Goal: Book appointment/travel/reservation

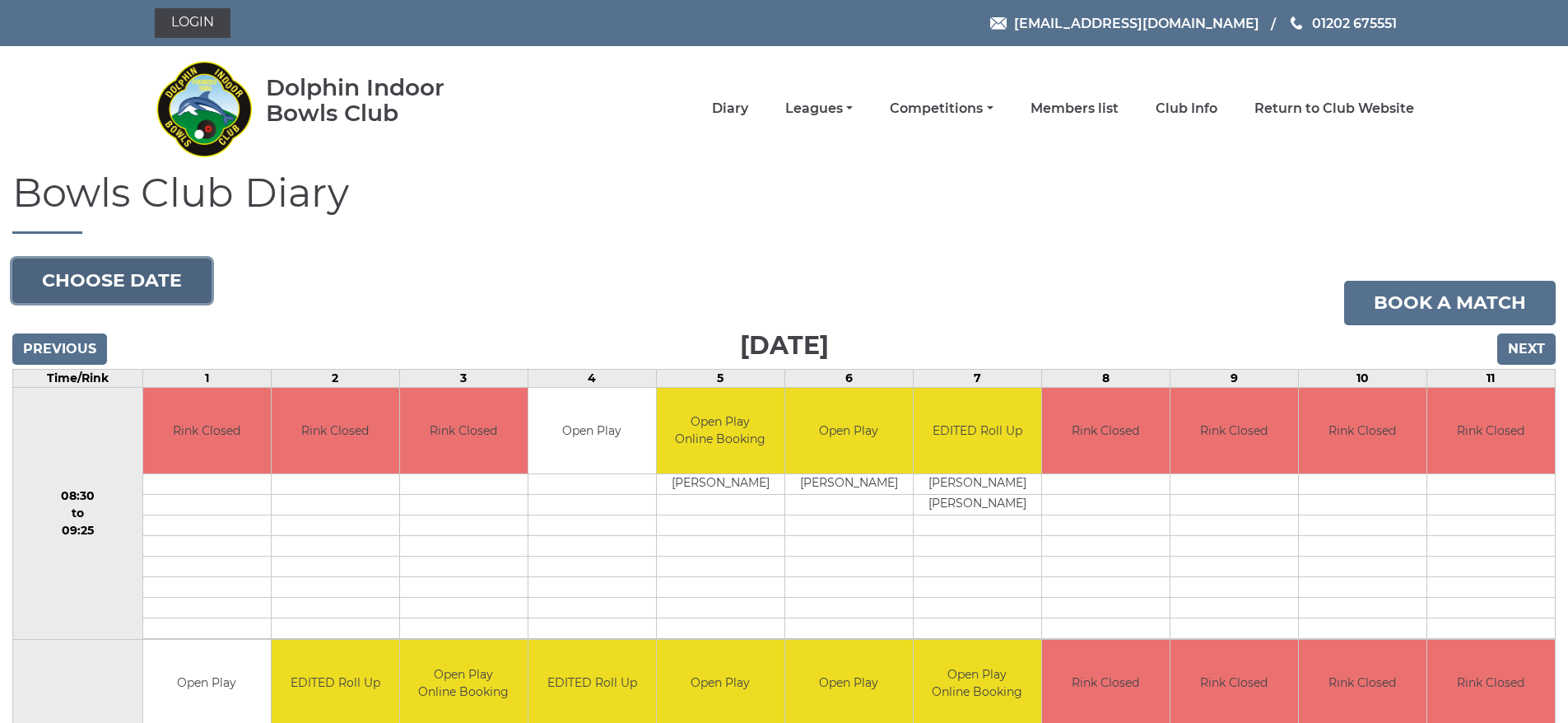
click at [137, 284] on button "Choose date" at bounding box center [112, 280] width 199 height 45
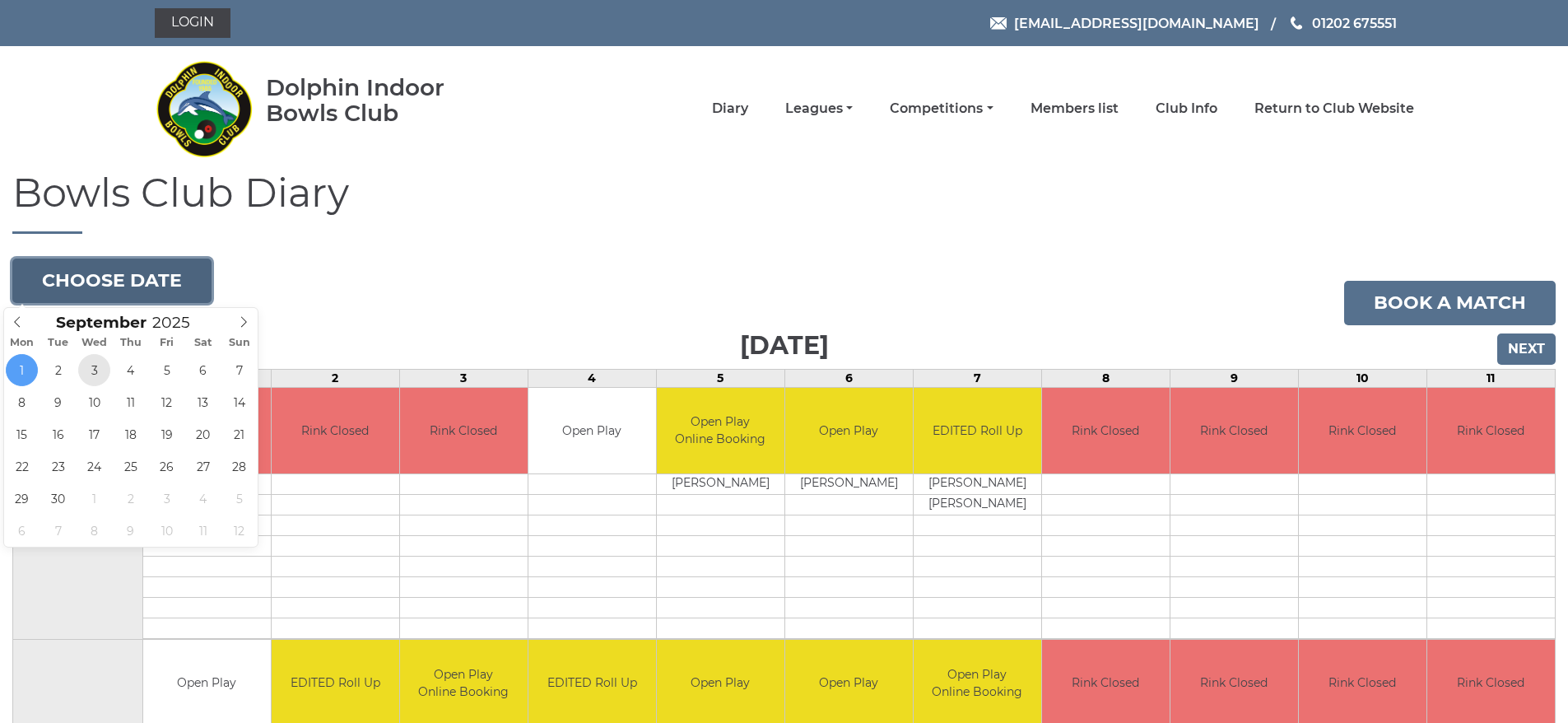
type input "[DATE]"
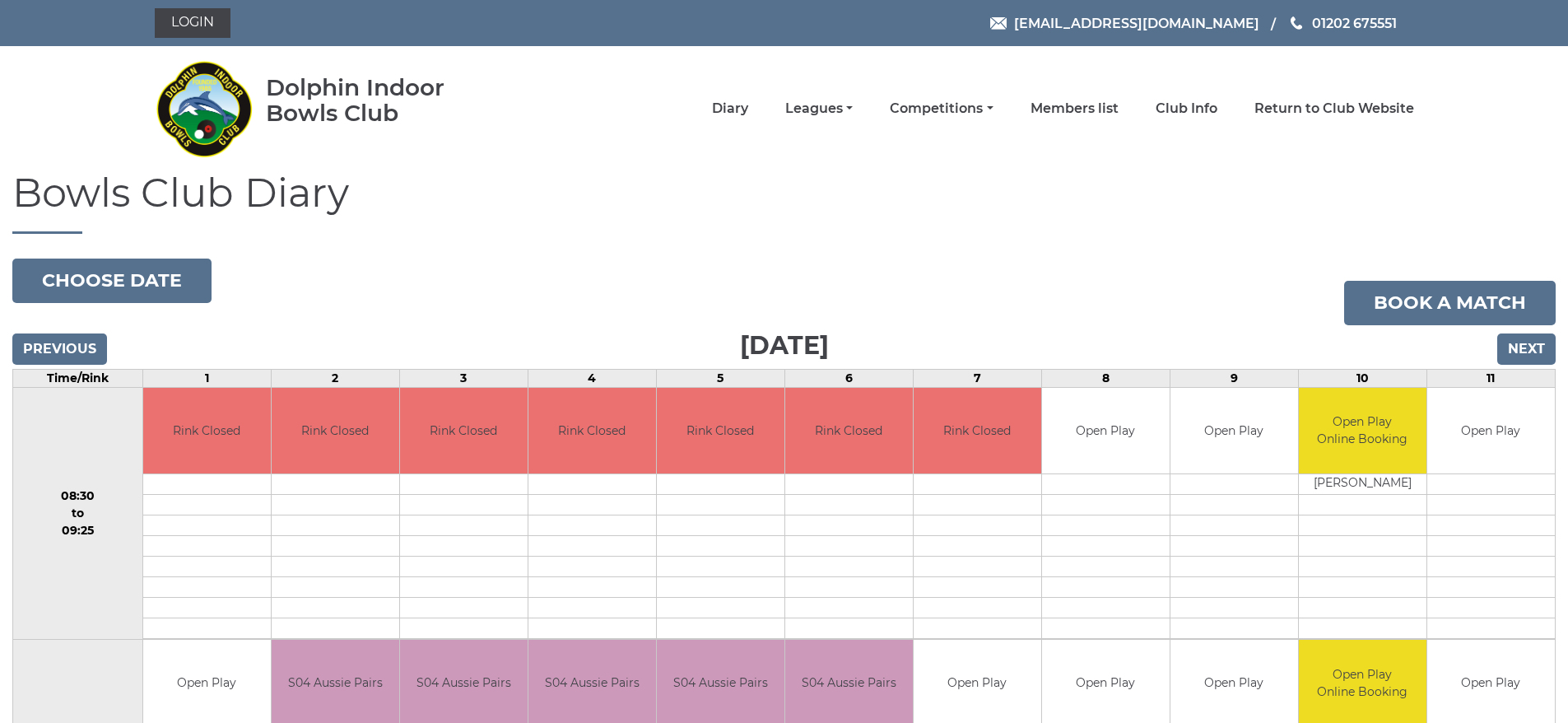
scroll to position [247, 0]
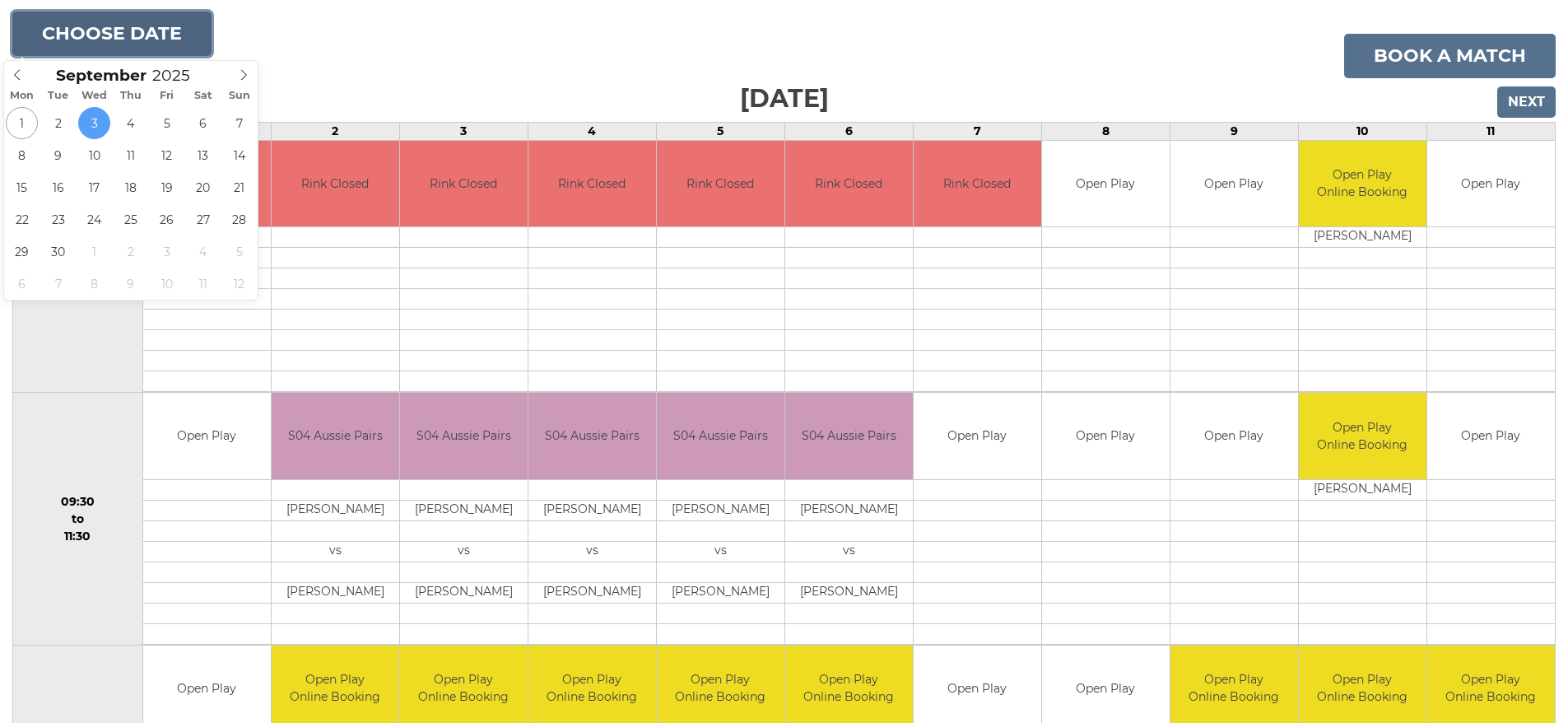
click at [178, 30] on button "Choose date" at bounding box center [112, 34] width 199 height 45
type input "2025-09-17"
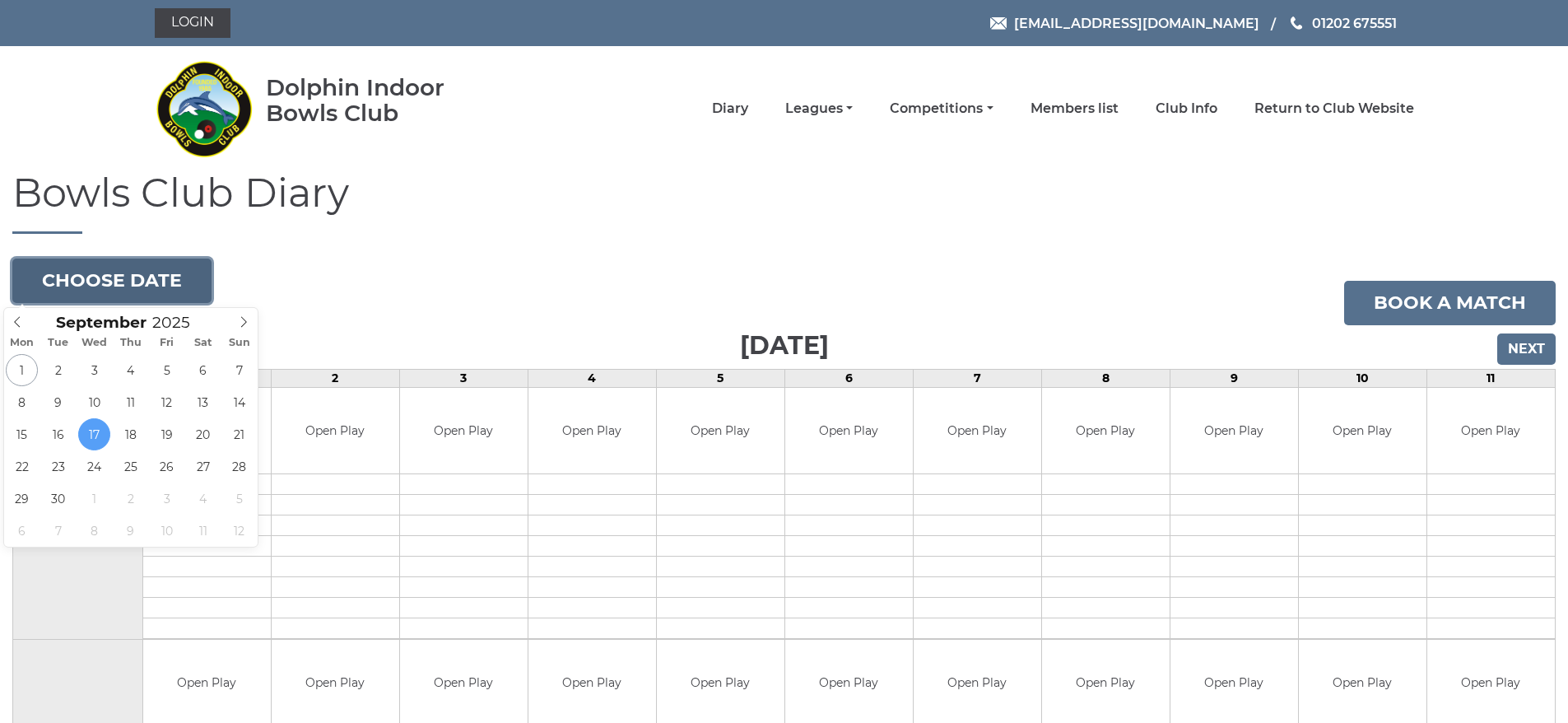
click at [151, 281] on button "Choose date" at bounding box center [112, 280] width 199 height 45
type input "2025-09-01"
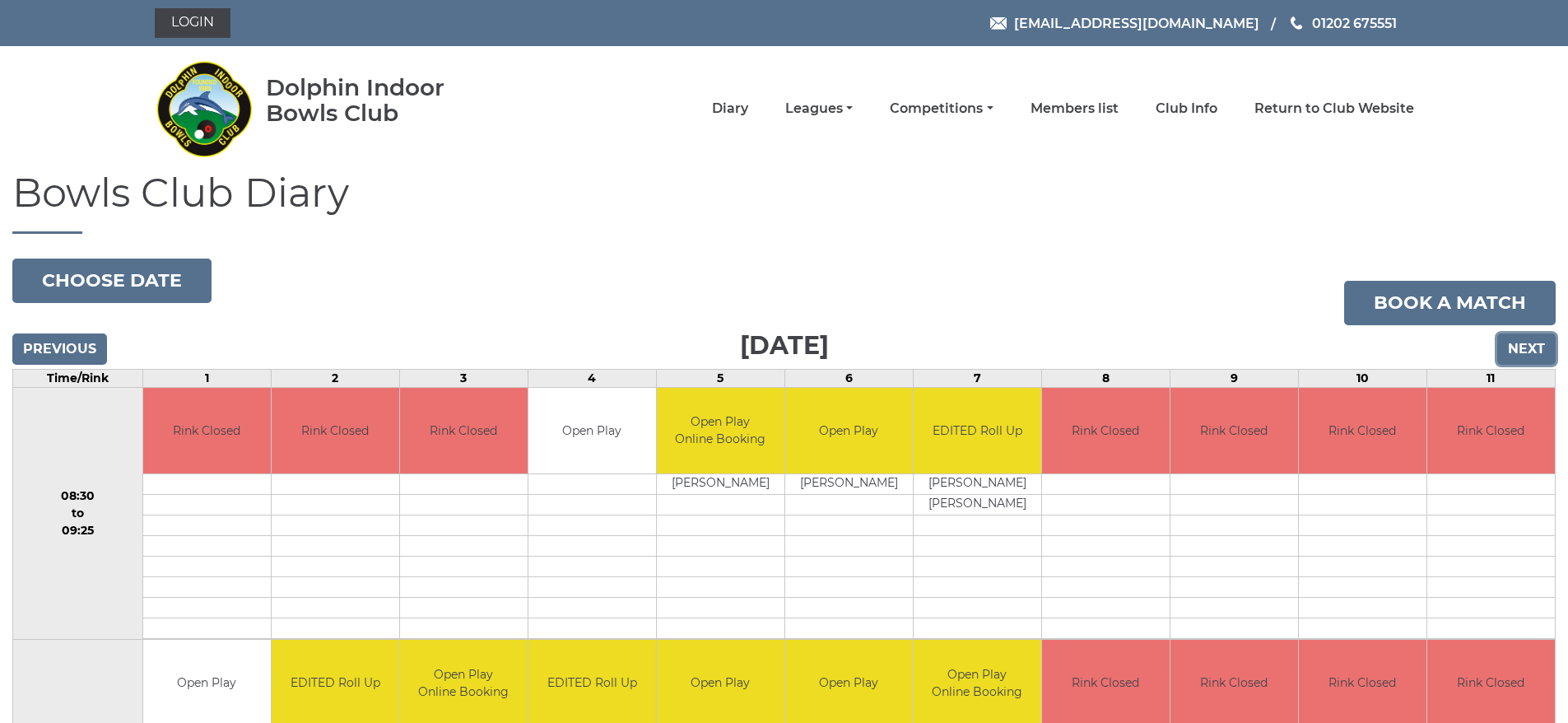
click at [1543, 343] on input "Next" at bounding box center [1526, 348] width 58 height 31
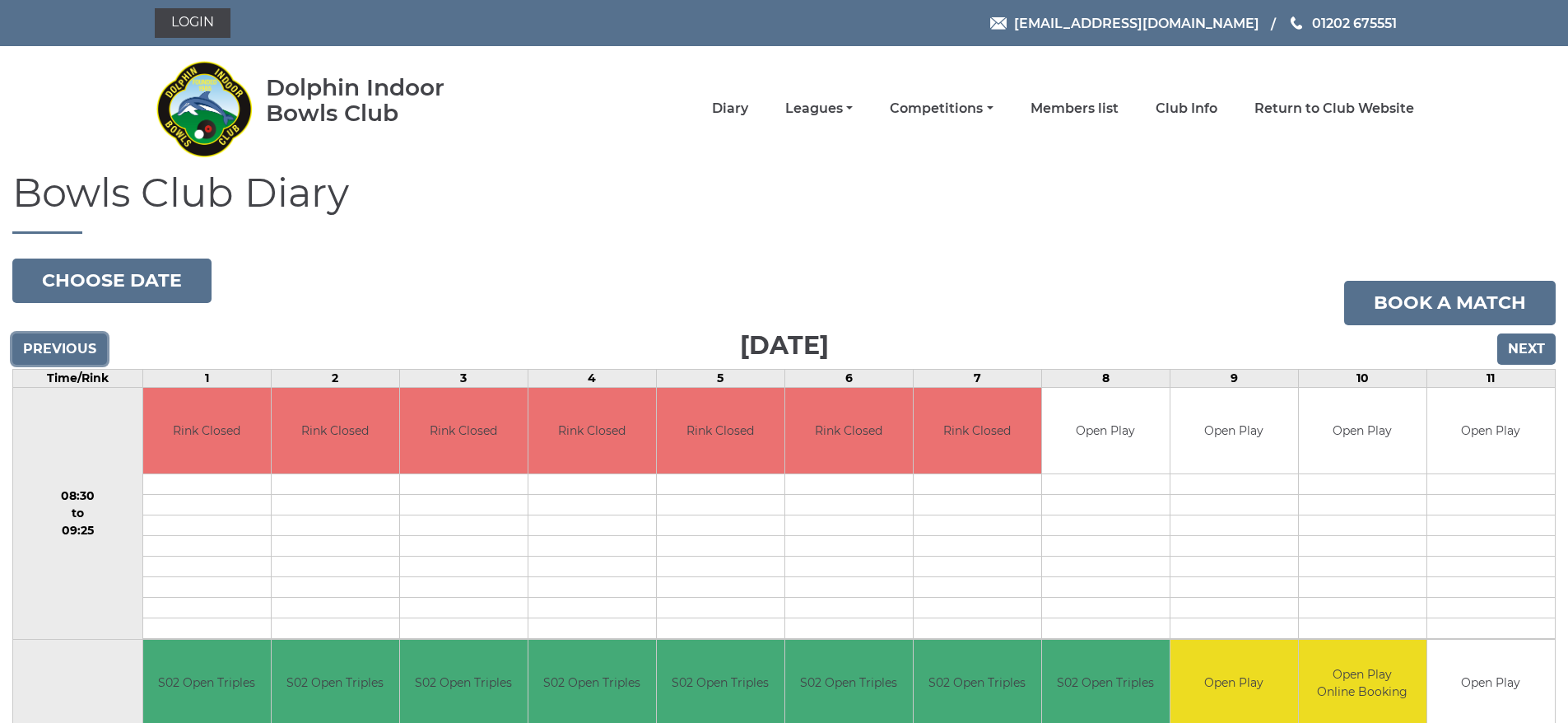
click at [82, 338] on input "Previous" at bounding box center [60, 348] width 94 height 31
